Goal: Transaction & Acquisition: Purchase product/service

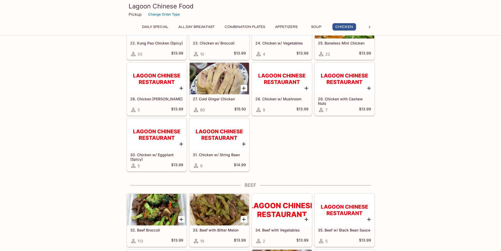
scroll to position [657, 0]
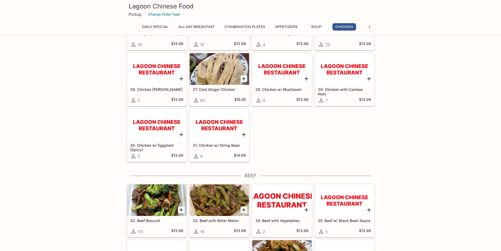
click at [277, 67] on div at bounding box center [281, 69] width 59 height 32
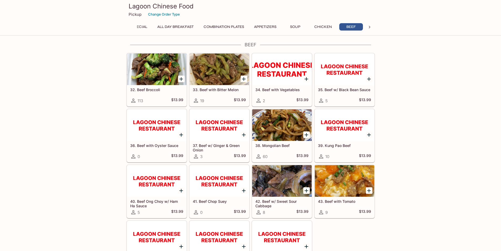
scroll to position [0, 22]
click at [285, 121] on div at bounding box center [281, 125] width 59 height 32
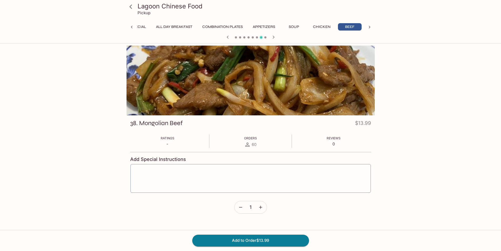
scroll to position [0, 22]
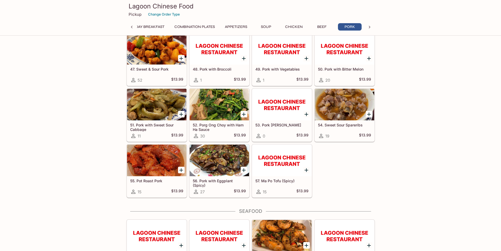
scroll to position [1077, 0]
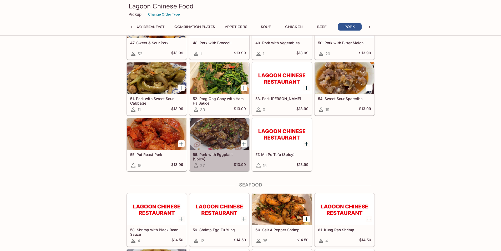
click at [218, 126] on div at bounding box center [219, 134] width 59 height 32
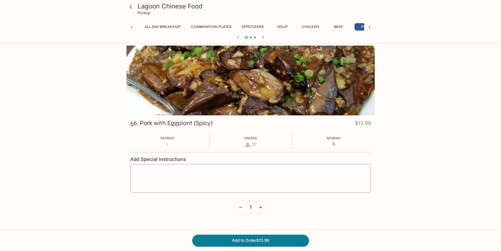
scroll to position [0, 50]
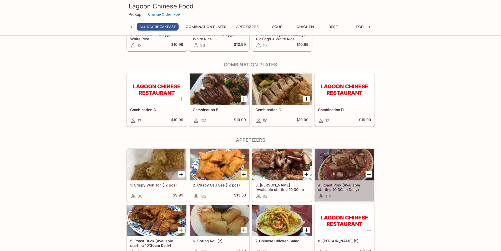
click at [335, 172] on div at bounding box center [344, 165] width 59 height 32
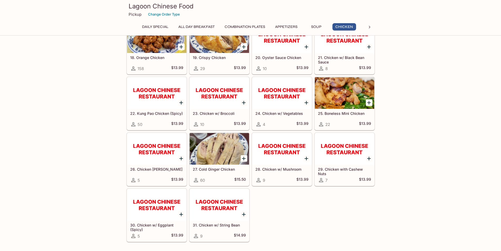
click at [347, 95] on div at bounding box center [344, 93] width 59 height 32
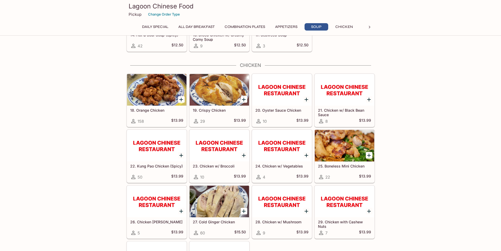
click at [153, 92] on div at bounding box center [156, 90] width 59 height 32
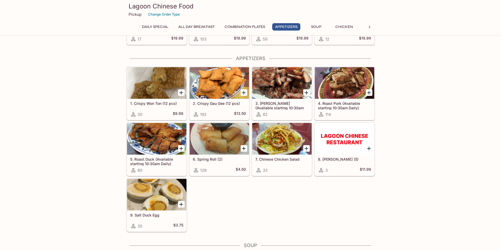
scroll to position [236, 0]
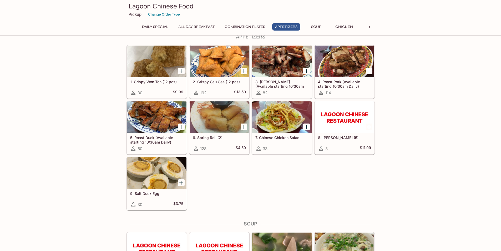
click at [152, 117] on div at bounding box center [156, 117] width 59 height 32
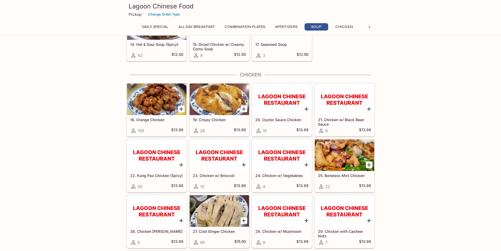
scroll to position [525, 0]
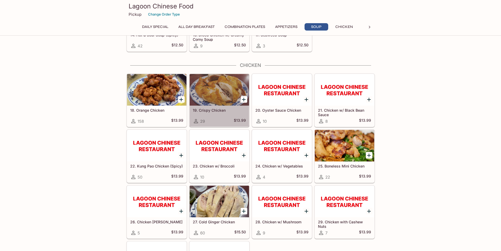
click at [207, 96] on div at bounding box center [219, 90] width 59 height 32
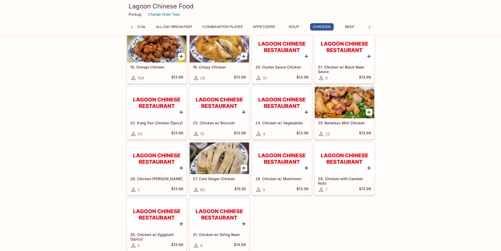
scroll to position [577, 0]
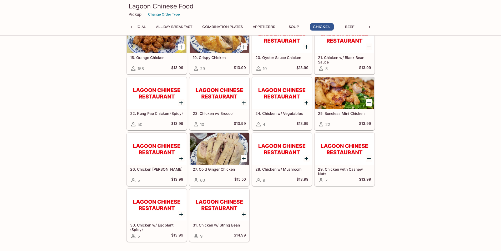
click at [215, 202] on div at bounding box center [219, 204] width 59 height 32
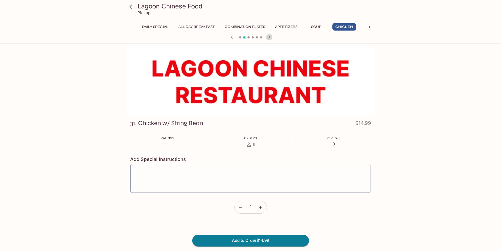
click at [269, 37] on icon "button" at bounding box center [269, 37] width 6 height 6
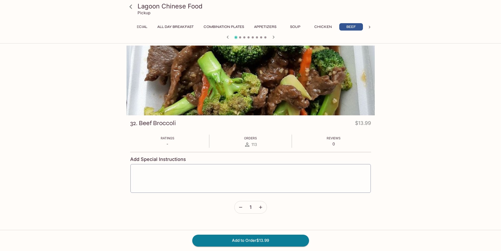
scroll to position [0, 22]
click at [269, 37] on div at bounding box center [250, 38] width 252 height 8
click at [274, 36] on icon "button" at bounding box center [273, 37] width 6 height 6
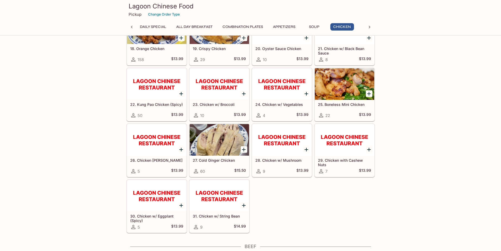
scroll to position [578, 0]
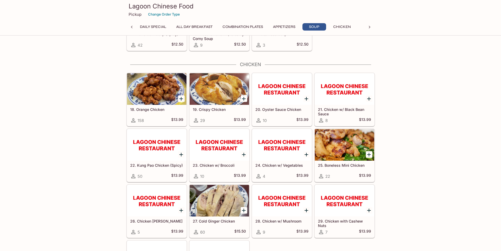
click at [157, 25] on button "Daily Special" at bounding box center [153, 26] width 32 height 7
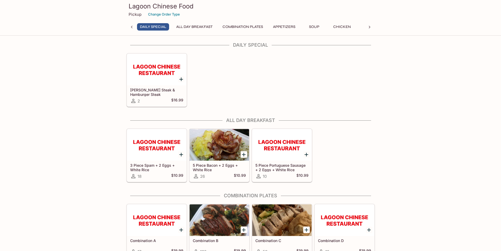
scroll to position [0, 0]
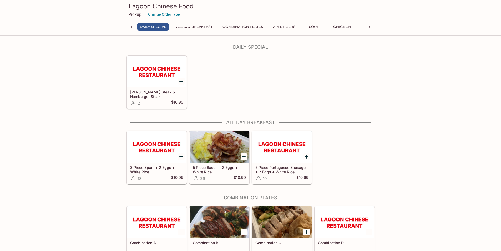
click at [188, 25] on button "All Day Breakfast" at bounding box center [194, 26] width 42 height 7
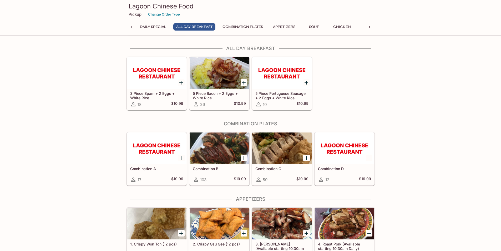
scroll to position [75, 0]
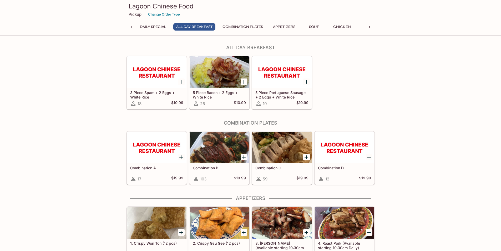
click at [249, 31] on div "Daily Special All Day Breakfast Combination Plates Appetizers Soup Chicken Beef…" at bounding box center [250, 28] width 227 height 11
click at [251, 28] on button "Combination Plates" at bounding box center [242, 26] width 46 height 7
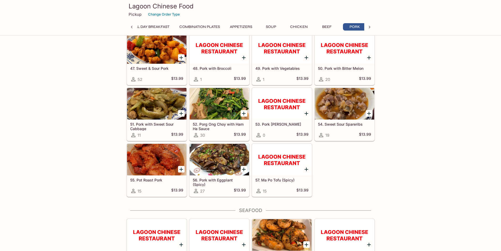
scroll to position [0, 50]
click at [206, 103] on div at bounding box center [219, 104] width 59 height 32
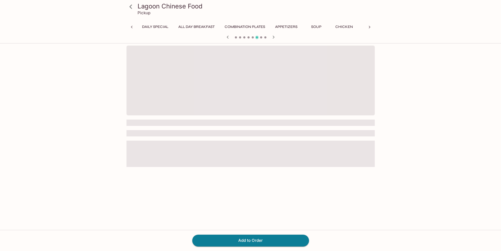
scroll to position [0, 50]
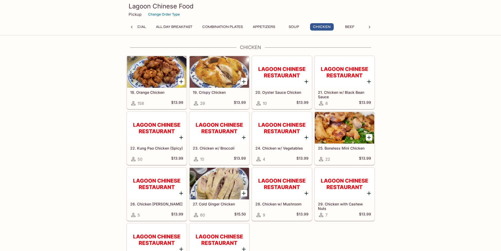
scroll to position [551, 0]
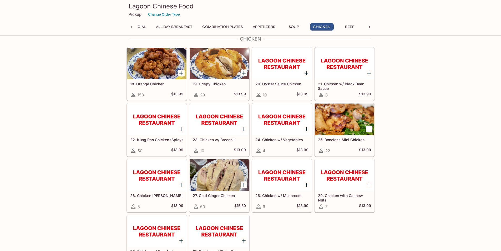
click at [353, 109] on div at bounding box center [344, 119] width 59 height 32
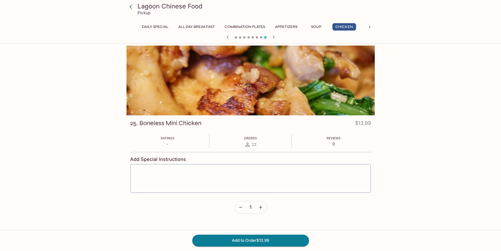
scroll to position [45, 0]
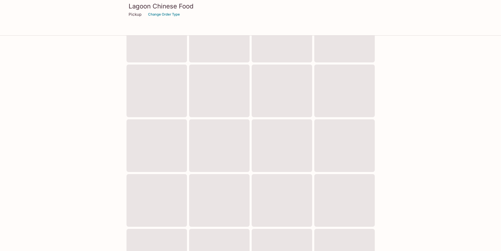
scroll to position [131, 0]
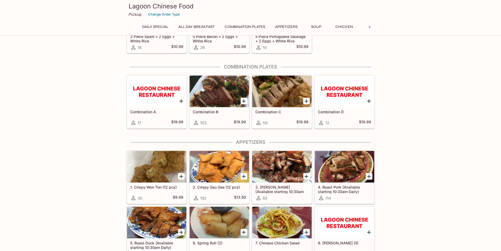
click at [214, 96] on div at bounding box center [219, 91] width 59 height 32
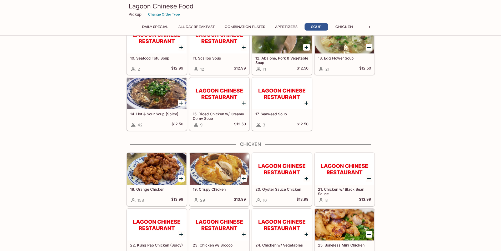
scroll to position [472, 0]
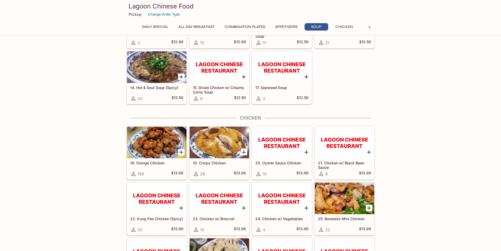
click at [146, 148] on div at bounding box center [156, 142] width 59 height 32
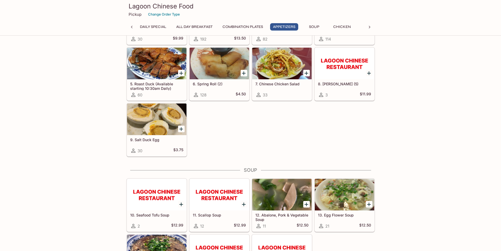
scroll to position [394, 0]
